Goal: Check status: Check status

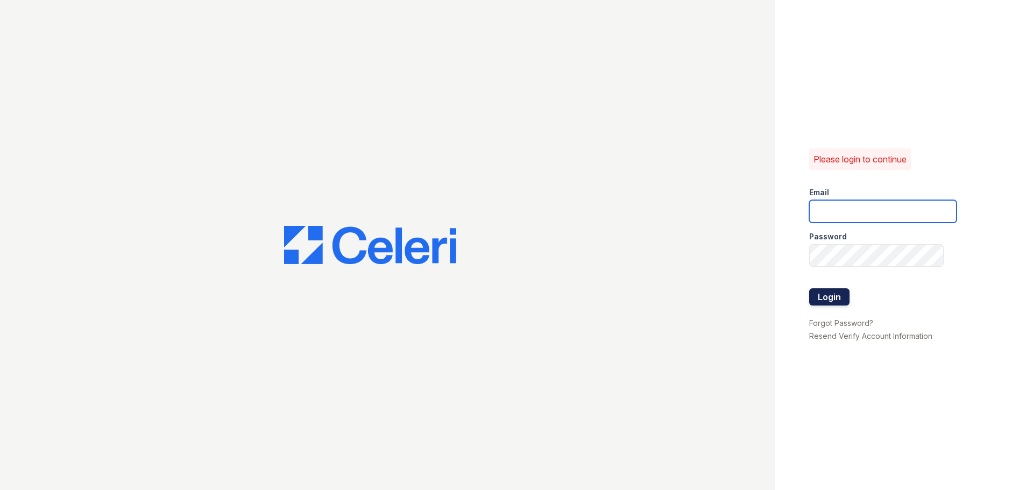
type input "[EMAIL_ADDRESS][DOMAIN_NAME]"
click at [838, 292] on button "Login" at bounding box center [830, 297] width 40 height 17
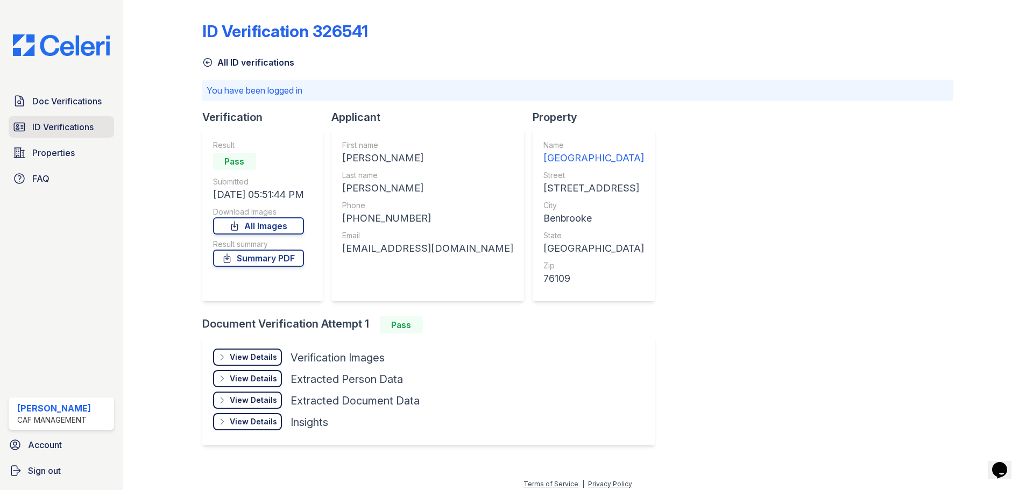
click at [54, 128] on span "ID Verifications" at bounding box center [62, 127] width 61 height 13
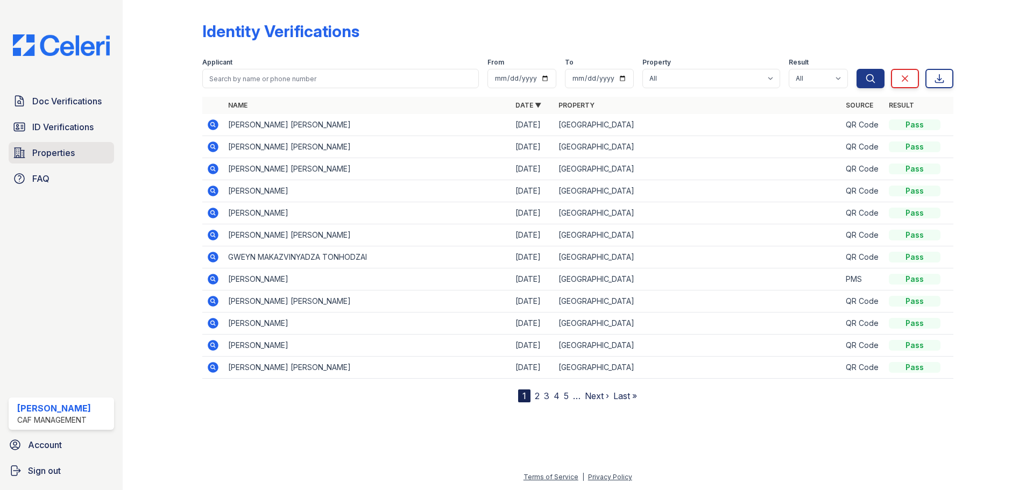
click at [62, 153] on span "Properties" at bounding box center [53, 152] width 43 height 13
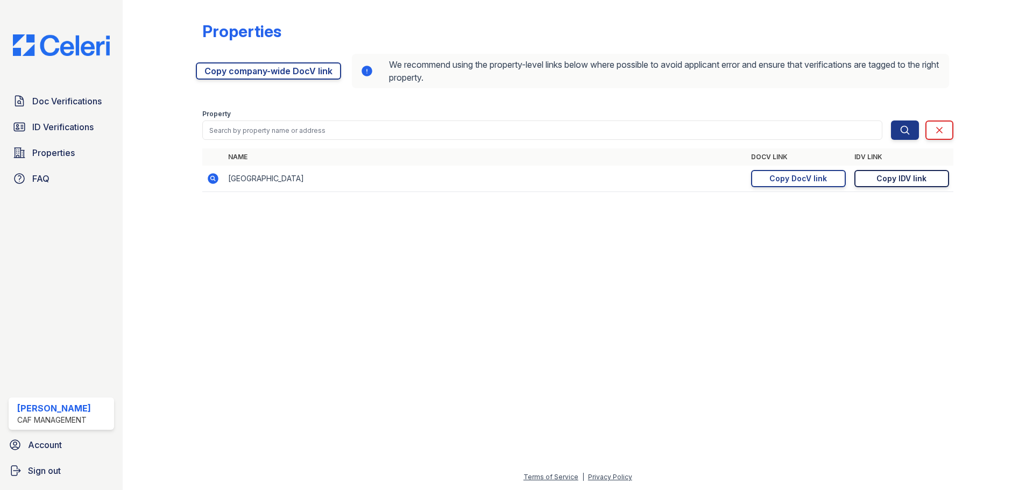
click at [900, 179] on div "Copy IDV link" at bounding box center [902, 178] width 50 height 11
click at [83, 101] on span "Doc Verifications" at bounding box center [66, 101] width 69 height 13
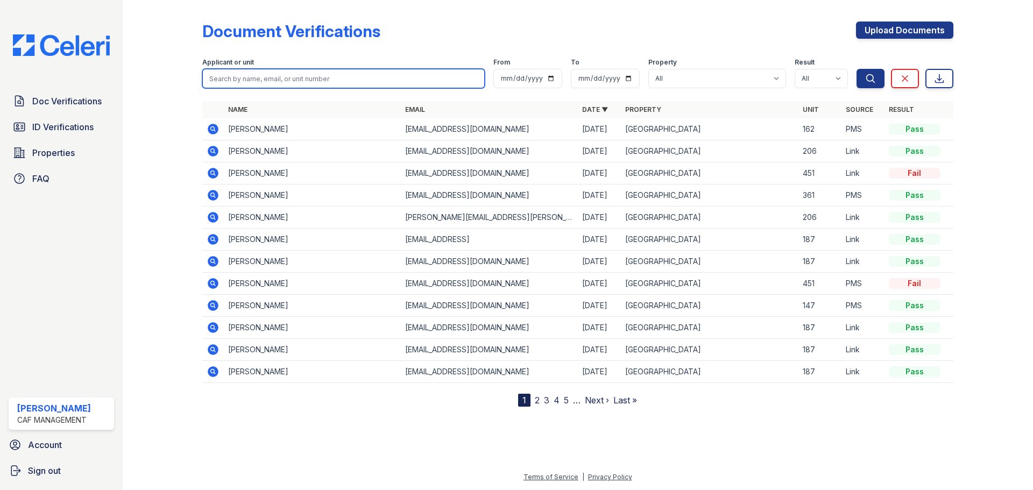
click at [286, 76] on input "search" at bounding box center [343, 78] width 283 height 19
paste input "TONHODZAI, GWEYN"
type input "TONHODZAI, GWEYN"
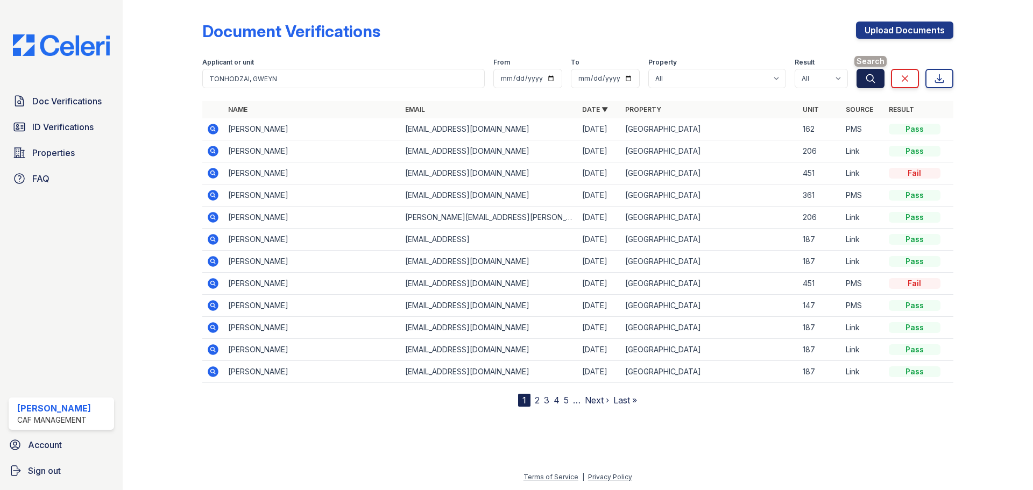
click at [872, 70] on button "Search" at bounding box center [871, 78] width 28 height 19
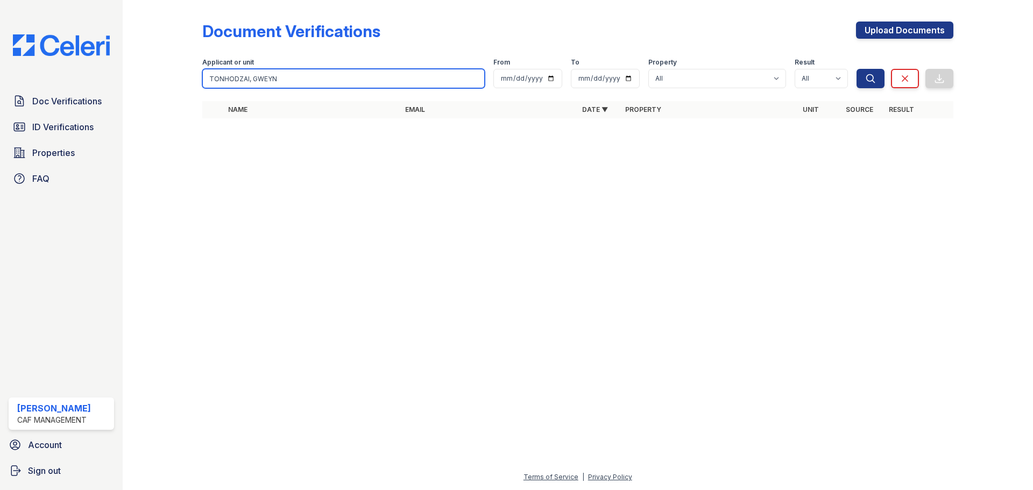
drag, startPoint x: 250, startPoint y: 78, endPoint x: 205, endPoint y: 79, distance: 45.8
click at [205, 79] on input "TONHODZAI, GWEYN" at bounding box center [343, 78] width 283 height 19
click at [214, 77] on input "GWEYN" at bounding box center [343, 78] width 283 height 19
type input "GWEYN"
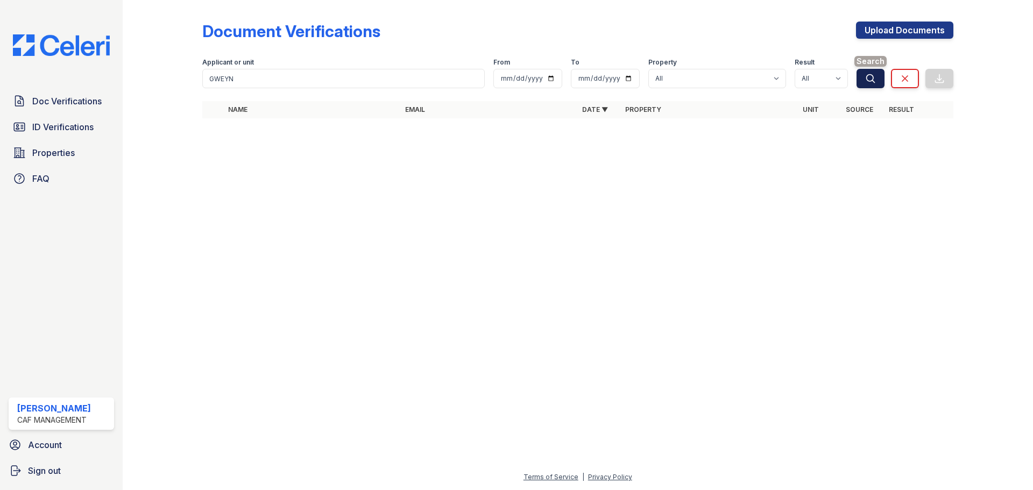
click at [875, 82] on icon "submit" at bounding box center [871, 78] width 8 height 8
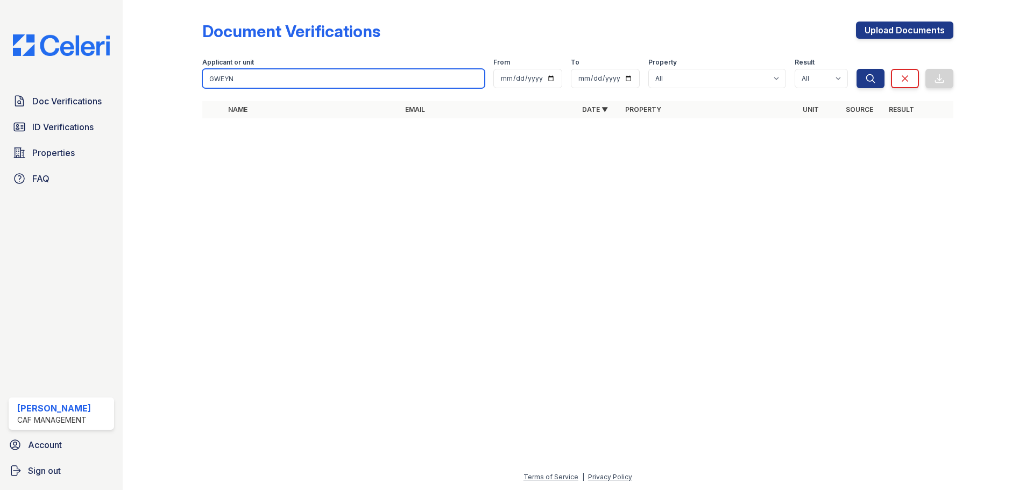
drag, startPoint x: 238, startPoint y: 75, endPoint x: 199, endPoint y: 77, distance: 38.8
click at [199, 77] on div "Document Verifications Upload Documents Filter Applicant or unit [GEOGRAPHIC_DA…" at bounding box center [578, 73] width 876 height 146
paste input "TONHODZAI, GWEYN"
drag, startPoint x: 247, startPoint y: 80, endPoint x: 281, endPoint y: 76, distance: 34.7
click at [281, 76] on input "TONHODZAI, GWEYN" at bounding box center [343, 78] width 283 height 19
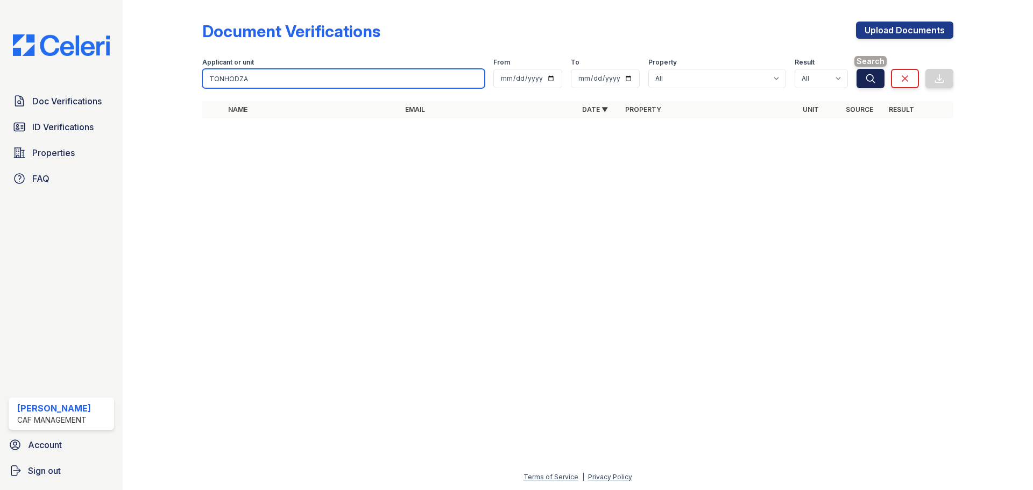
type input "TONHODZA"
click at [864, 75] on button "Search" at bounding box center [871, 78] width 28 height 19
drag, startPoint x: 195, startPoint y: 79, endPoint x: 124, endPoint y: 89, distance: 72.4
click at [143, 90] on div "Document Verifications Upload Documents Filter Applicant or unit TONHODZA From …" at bounding box center [578, 73] width 876 height 146
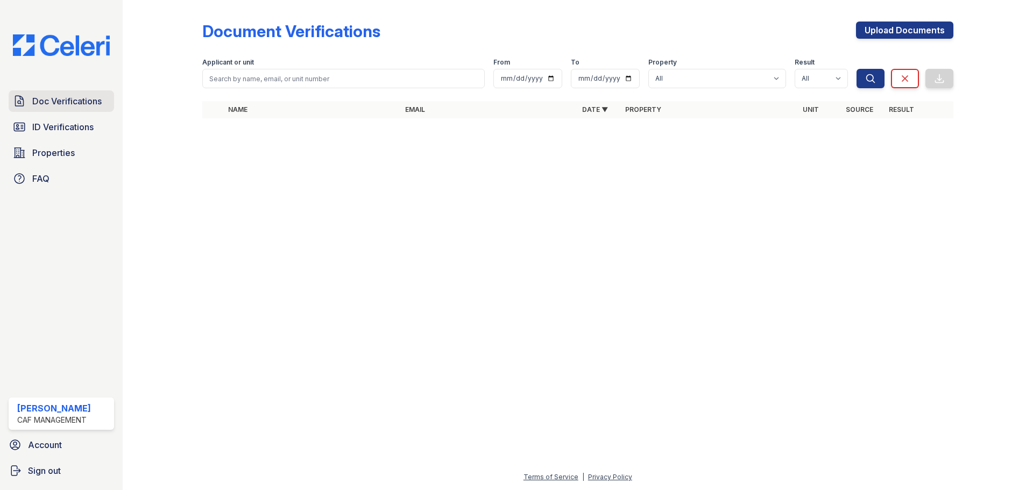
click at [54, 98] on span "Doc Verifications" at bounding box center [66, 101] width 69 height 13
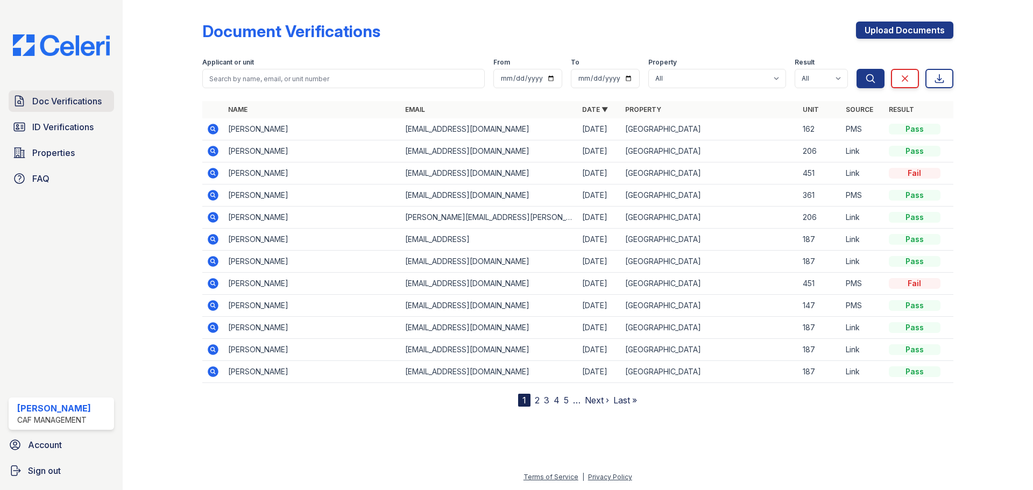
click at [63, 104] on span "Doc Verifications" at bounding box center [66, 101] width 69 height 13
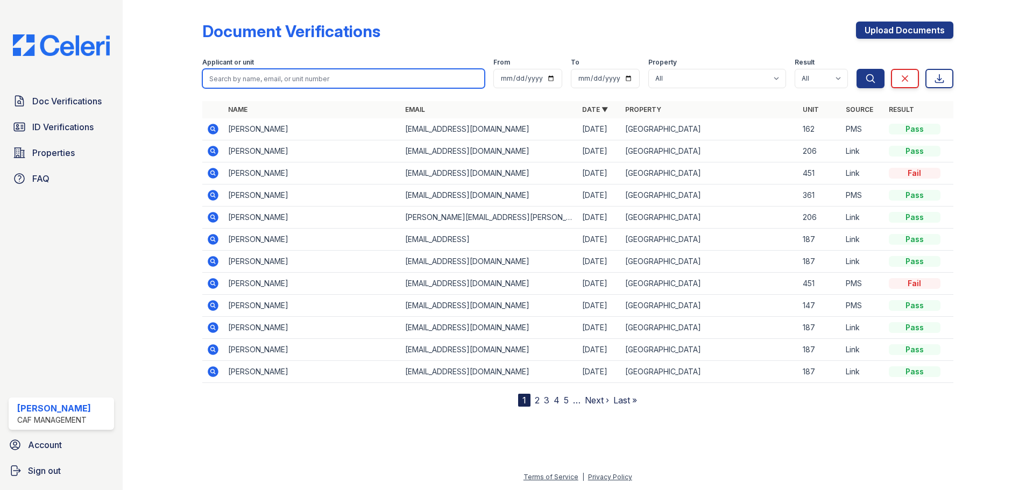
click at [245, 80] on input "search" at bounding box center [343, 78] width 283 height 19
click at [220, 79] on input "search" at bounding box center [343, 78] width 283 height 19
paste input "TONHODZAI, GWEYN"
type input "TONHODZAI, GWEYN"
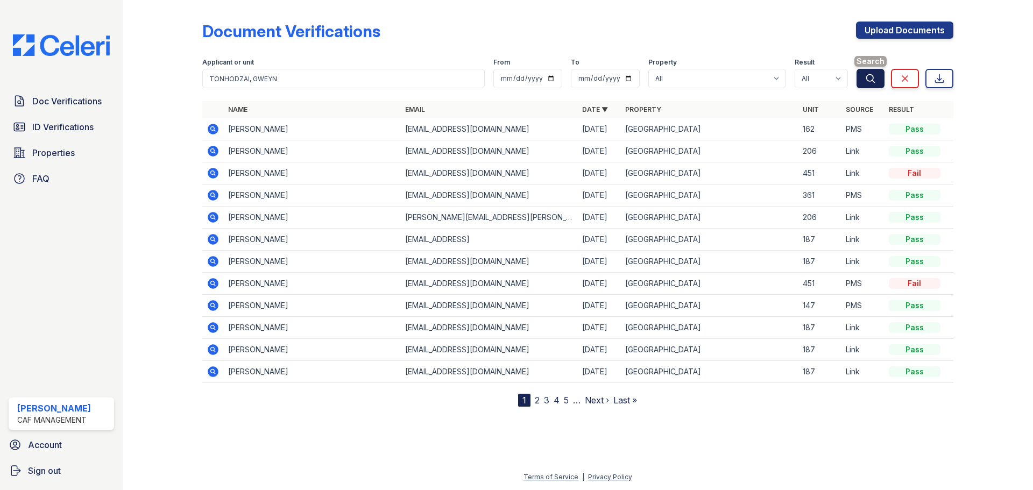
click at [873, 78] on icon "submit" at bounding box center [871, 78] width 8 height 8
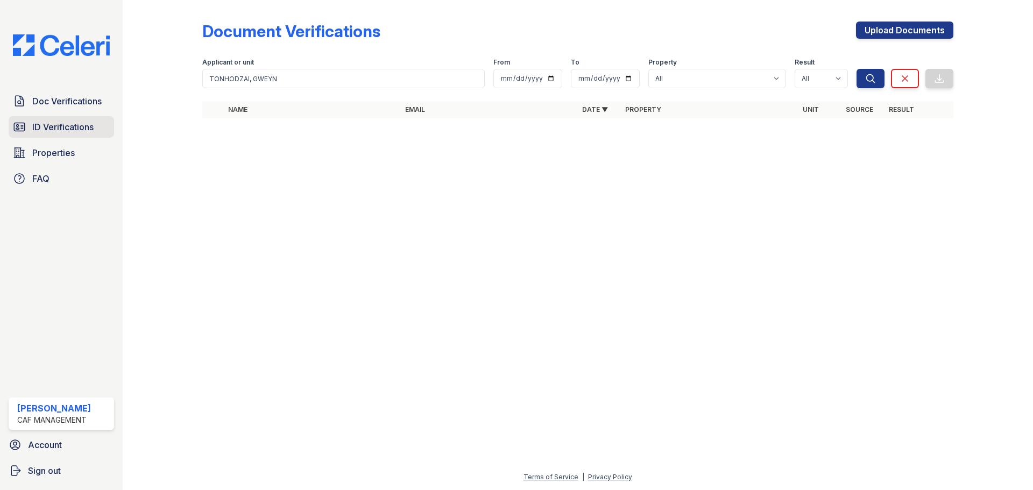
click at [83, 130] on span "ID Verifications" at bounding box center [62, 127] width 61 height 13
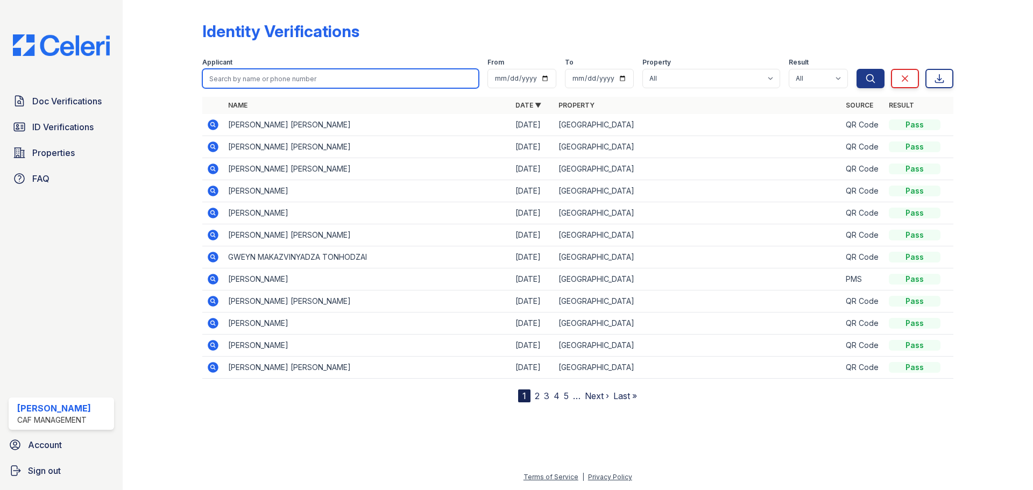
click at [350, 80] on input "search" at bounding box center [340, 78] width 277 height 19
paste input "TONHODZAI, GWEYN"
type input "TONHODZAI, GWEYN"
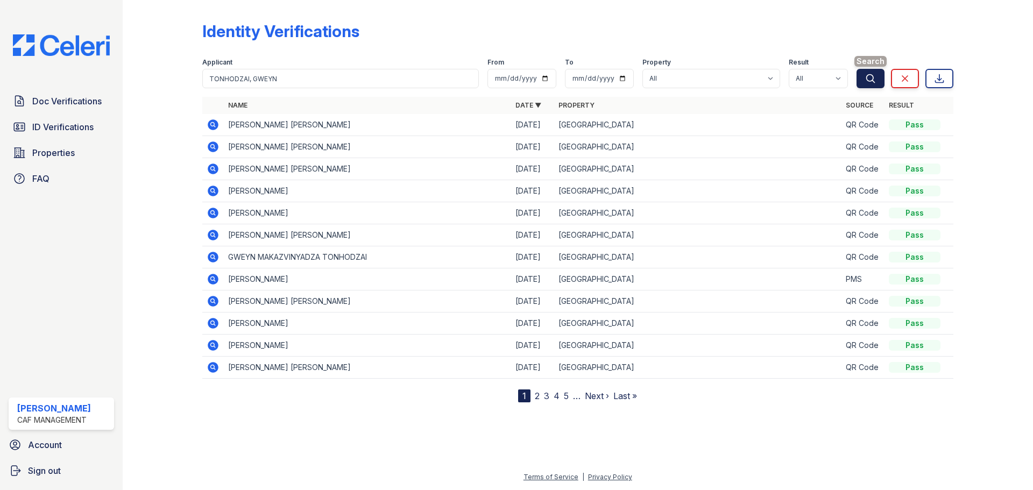
click at [872, 75] on icon "submit" at bounding box center [871, 78] width 11 height 11
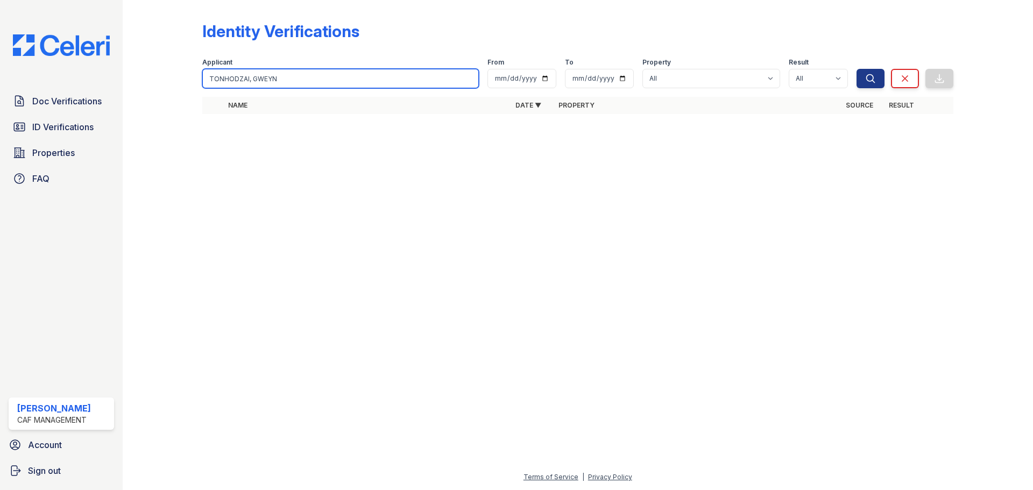
drag, startPoint x: 252, startPoint y: 78, endPoint x: 200, endPoint y: 82, distance: 51.9
click at [200, 82] on div "Identity Verifications Filter Applicant TONHODZAI, [GEOGRAPHIC_DATA] From To Pr…" at bounding box center [578, 71] width 876 height 142
type input "GWEYN"
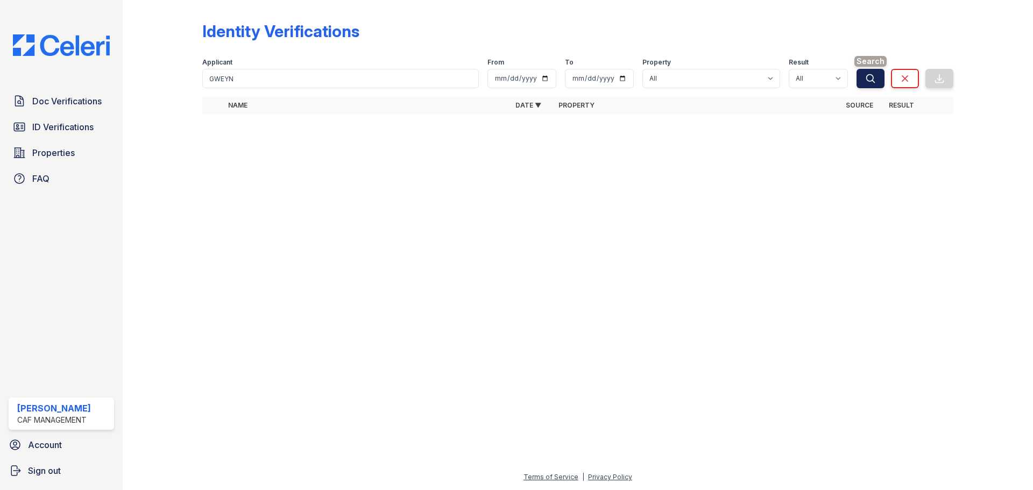
click at [868, 80] on icon "submit" at bounding box center [871, 78] width 11 height 11
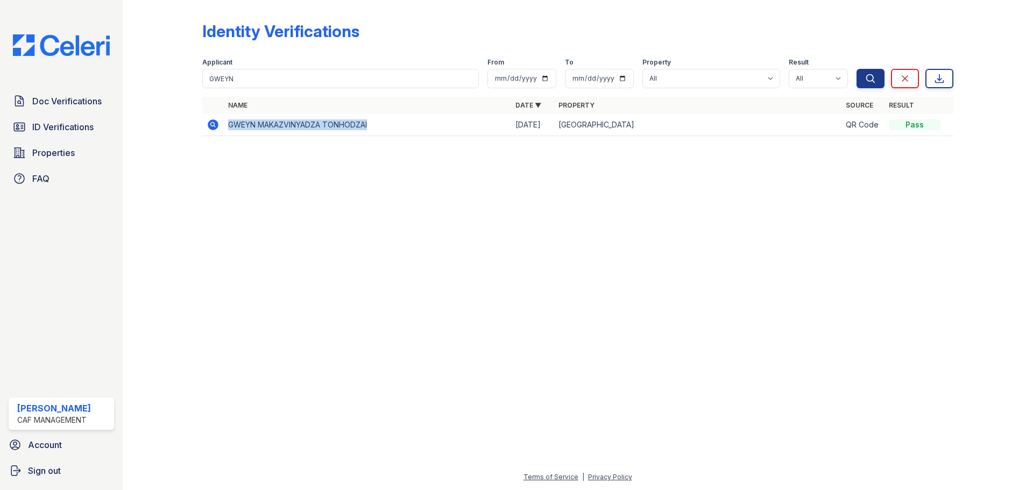
drag, startPoint x: 229, startPoint y: 123, endPoint x: 375, endPoint y: 124, distance: 145.3
click at [375, 124] on td "GWEYN MAKAZVINYADZA TONHODZAI" at bounding box center [367, 125] width 287 height 22
copy td "GWEYN MAKAZVINYADZA TONHODZAI"
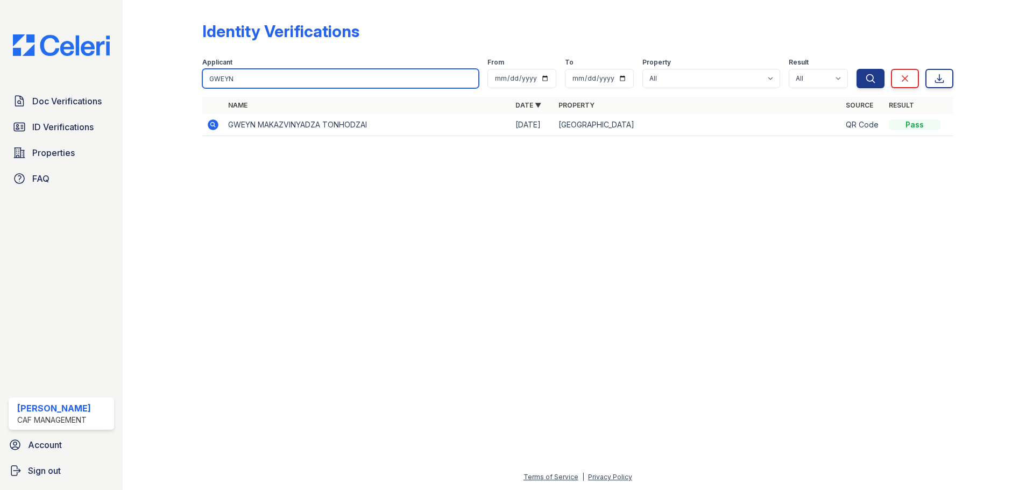
drag, startPoint x: 207, startPoint y: 86, endPoint x: 154, endPoint y: 79, distance: 53.1
click at [154, 80] on div "Identity Verifications Filter Applicant [GEOGRAPHIC_DATA] From To Property All …" at bounding box center [578, 82] width 876 height 164
type input "N"
drag, startPoint x: 228, startPoint y: 81, endPoint x: 192, endPoint y: 80, distance: 36.1
click at [195, 81] on div "Identity Verifications Filter Applicant N From To Property All [GEOGRAPHIC_DATA…" at bounding box center [578, 82] width 876 height 164
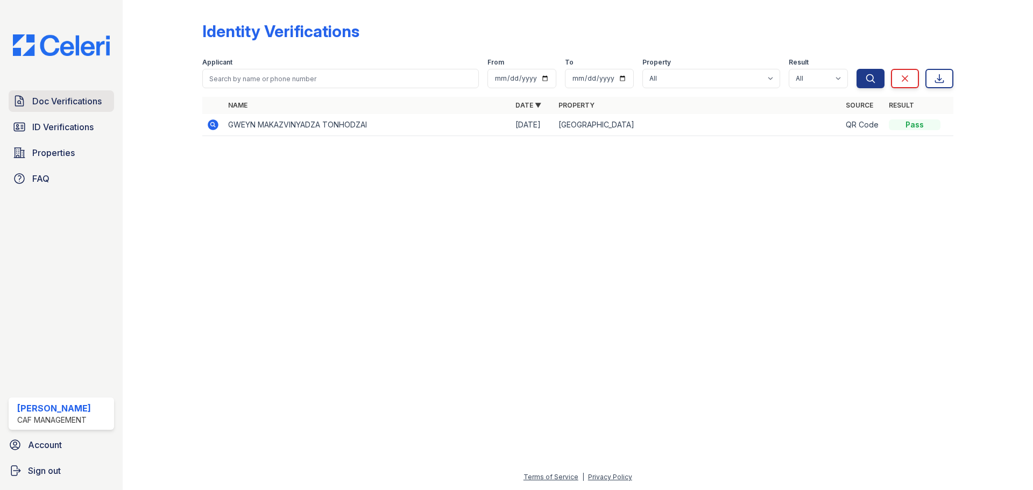
click at [77, 102] on span "Doc Verifications" at bounding box center [66, 101] width 69 height 13
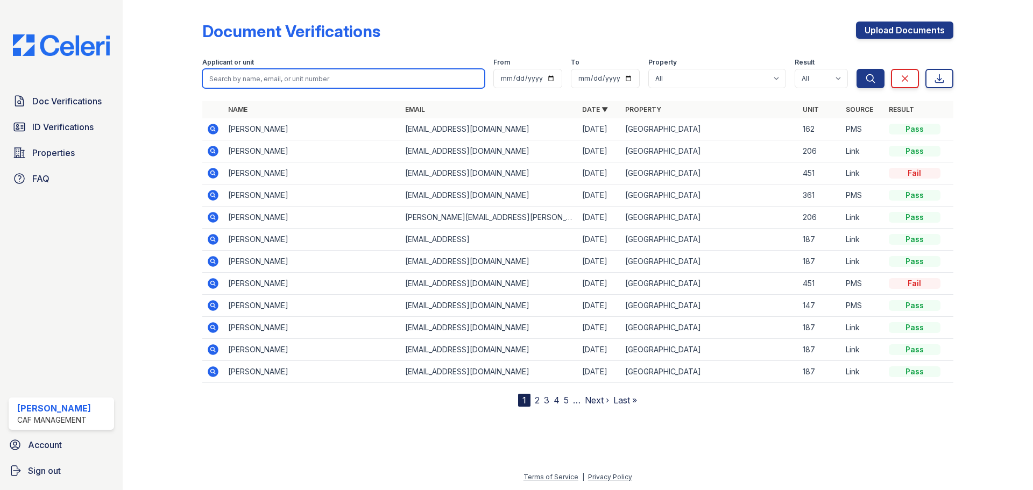
click at [254, 81] on input "search" at bounding box center [343, 78] width 283 height 19
paste input "GWEYN MAKAZVINYADZA TONHODZAI"
type input "GWEYN MAKAZVINYADZA TONHODZAI"
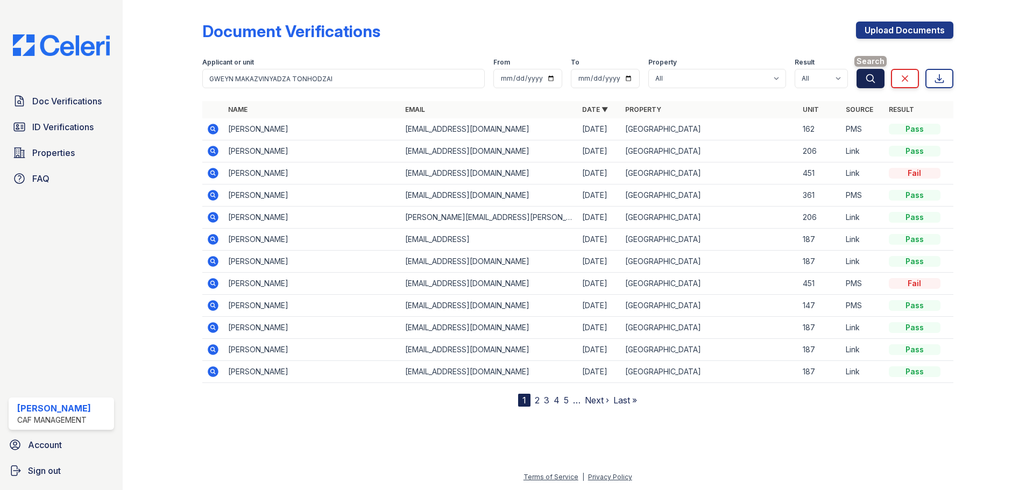
click at [877, 79] on button "Search" at bounding box center [871, 78] width 28 height 19
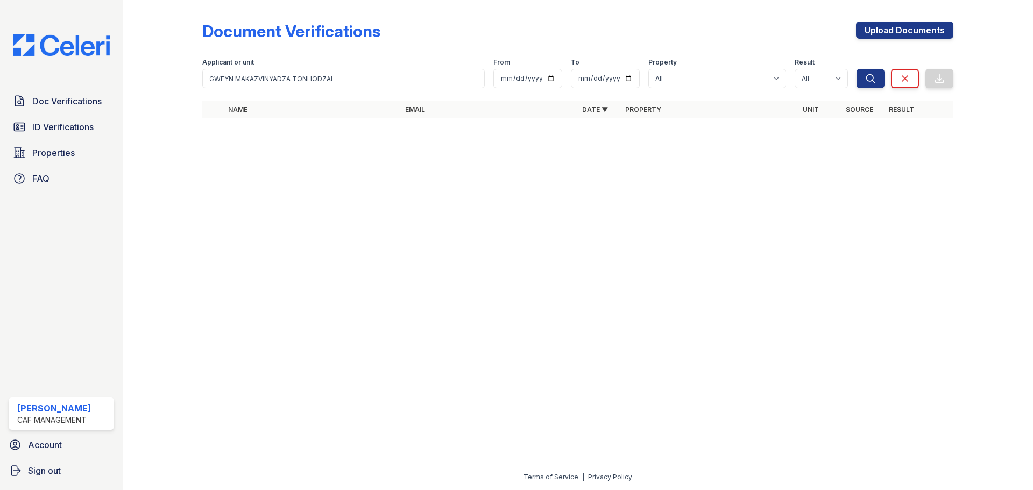
click at [876, 79] on button "Search" at bounding box center [871, 78] width 28 height 19
